Goal: Use online tool/utility: Utilize a website feature to perform a specific function

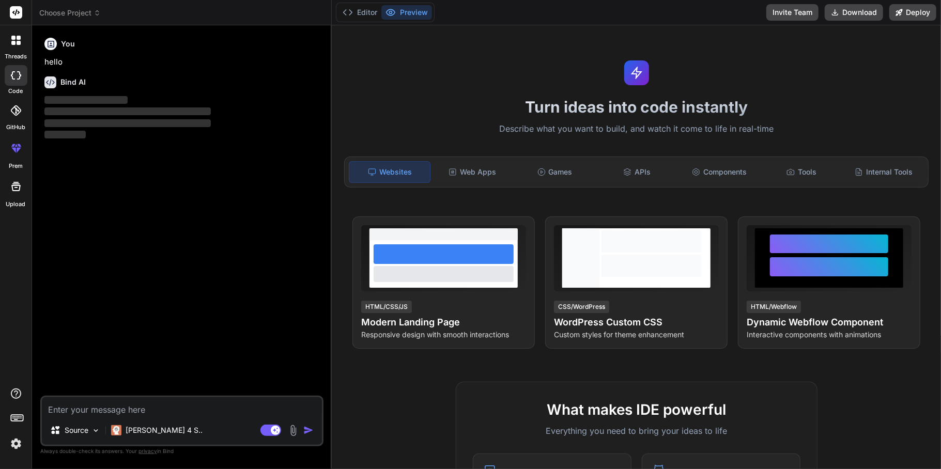
type textarea "x"
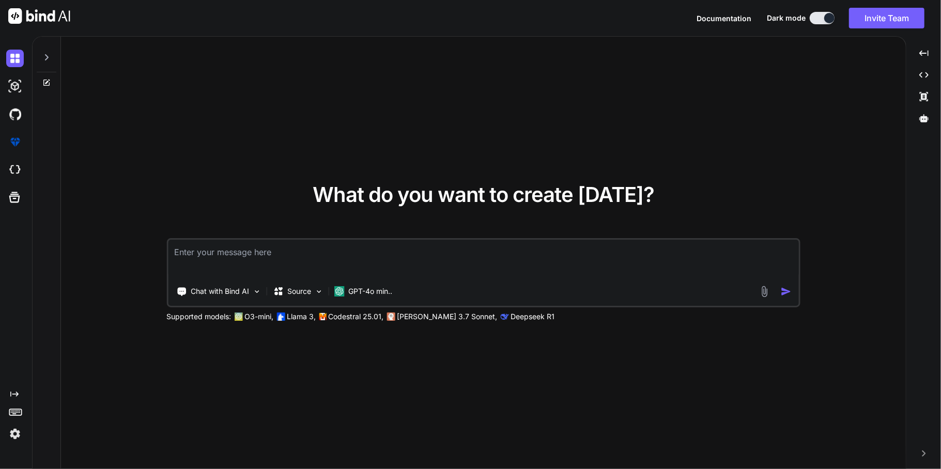
type textarea "x"
click at [528, 364] on div "What do you want to create today? Chat with Bind AI Source GPT-4o min.. Support…" at bounding box center [483, 253] width 845 height 433
click at [443, 272] on textarea at bounding box center [483, 259] width 631 height 38
paste textarea "Please correct the English and grammar, and make it more polite "St, i can push…"
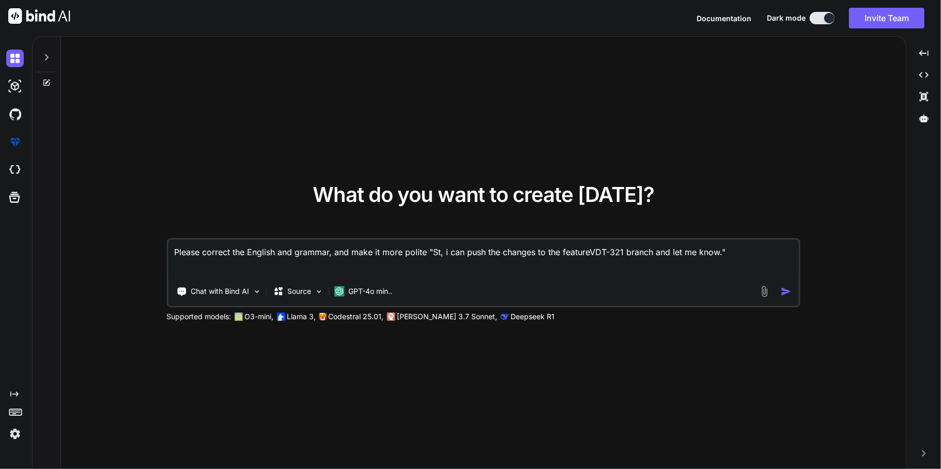
type textarea "Please correct the English and grammar, and make it more polite "St, i can push…"
click at [787, 295] on img "button" at bounding box center [786, 291] width 11 height 11
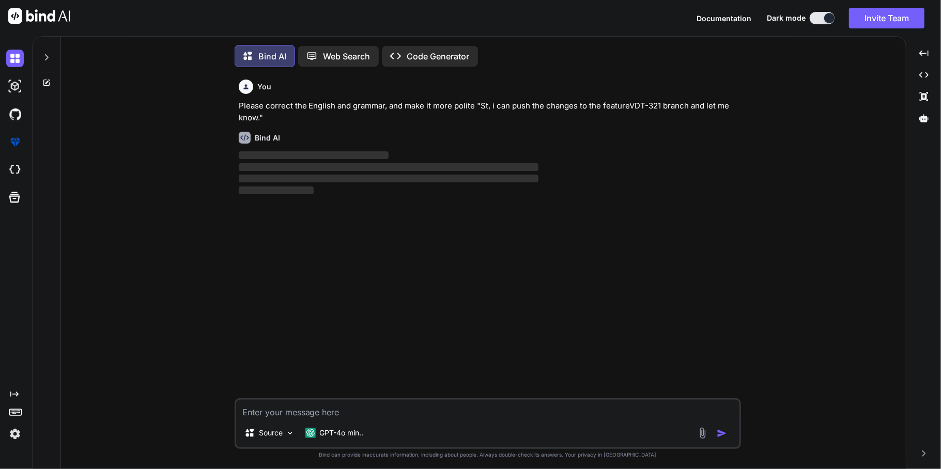
scroll to position [5, 0]
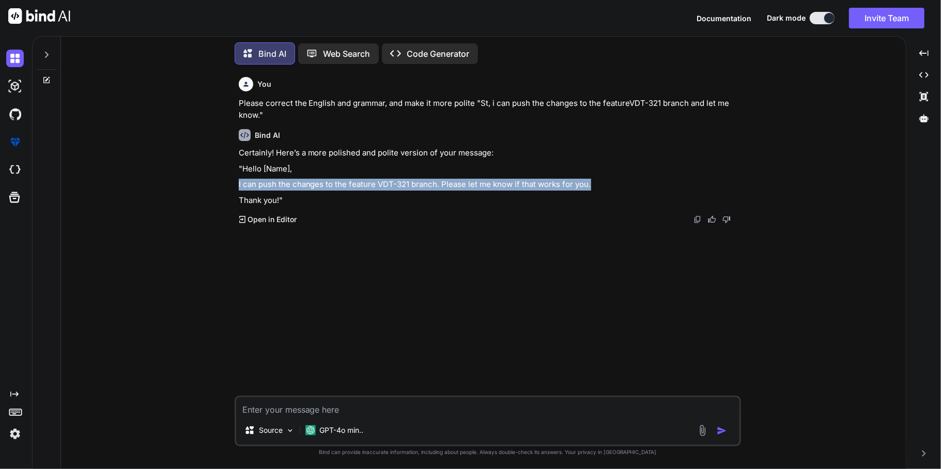
drag, startPoint x: 238, startPoint y: 185, endPoint x: 588, endPoint y: 188, distance: 350.5
click at [588, 188] on div "You Please correct the English and grammar, and make it more polite "St, i can …" at bounding box center [489, 234] width 505 height 323
copy p "I can push the changes to the feature VDT-321 branch. Please let me know if tha…"
